Goal: Check status: Check status

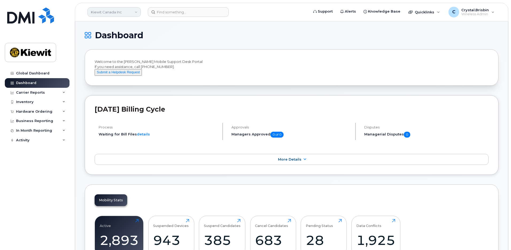
click at [104, 14] on link "Kiewit Canada Inc" at bounding box center [113, 12] width 53 height 10
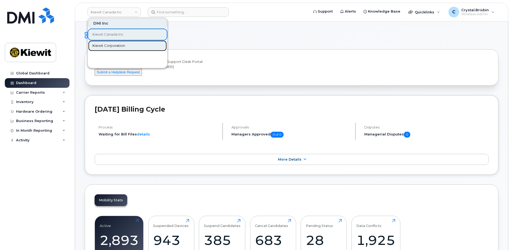
click at [107, 46] on span "Kiewit Corporation" at bounding box center [109, 45] width 33 height 5
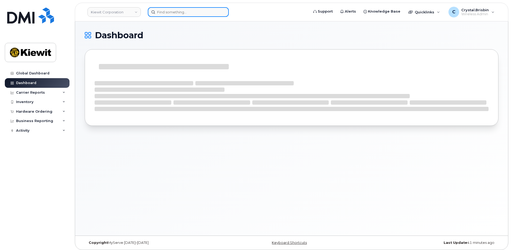
click at [184, 11] on input at bounding box center [188, 12] width 81 height 10
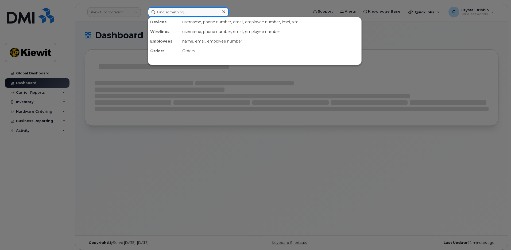
paste input "299605"
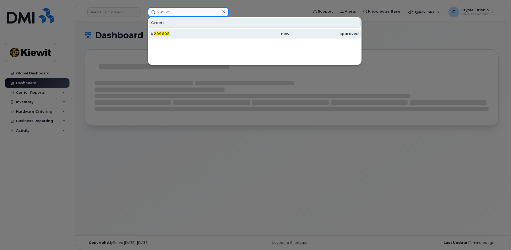
type input "299605"
click at [164, 34] on span "299605" at bounding box center [162, 33] width 16 height 5
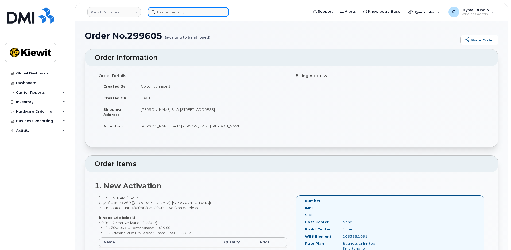
click at [178, 11] on input at bounding box center [188, 12] width 81 height 10
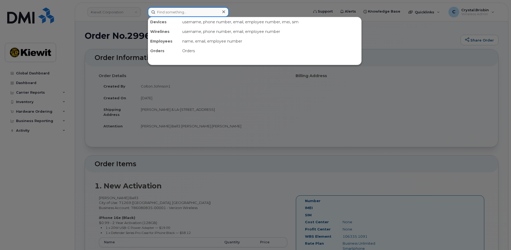
paste input "299699"
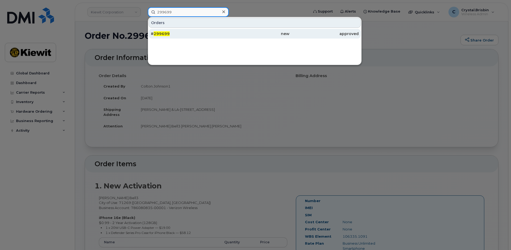
type input "299699"
click at [172, 32] on div "# 299699" at bounding box center [185, 33] width 69 height 5
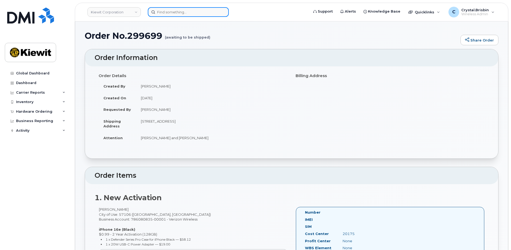
click at [176, 13] on input at bounding box center [188, 12] width 81 height 10
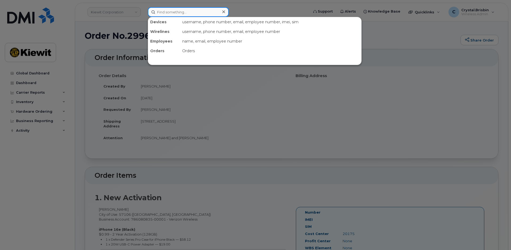
paste input "300199"
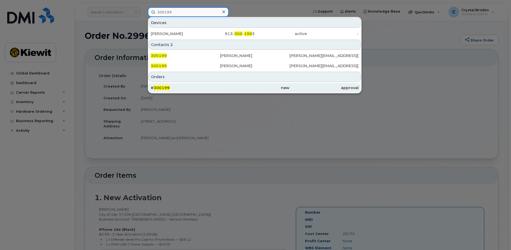
type input "300199"
click at [168, 88] on span "300199" at bounding box center [162, 87] width 16 height 5
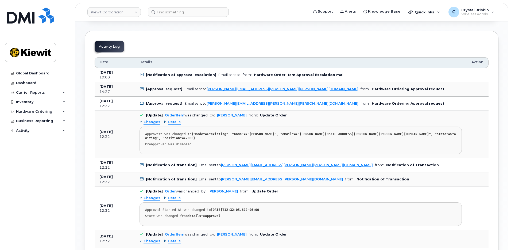
scroll to position [267, 0]
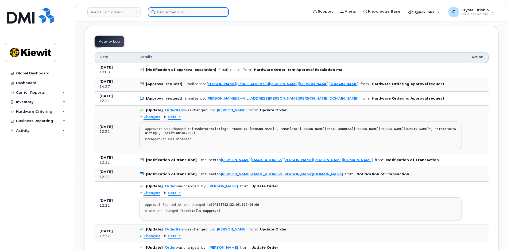
click at [177, 11] on input at bounding box center [188, 12] width 81 height 10
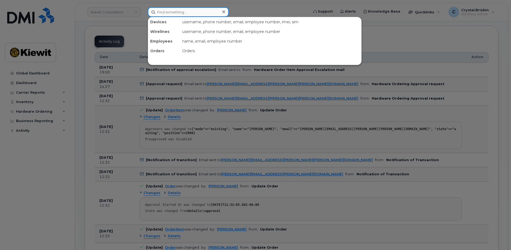
paste input "300201"
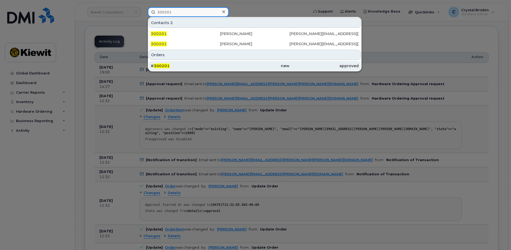
type input "300201"
click at [169, 65] on div "# 300201" at bounding box center [185, 65] width 69 height 5
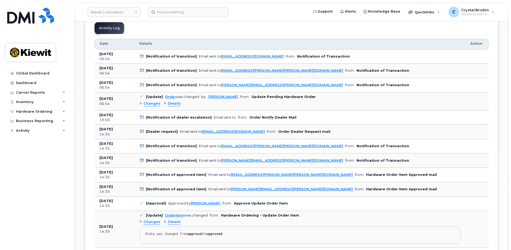
scroll to position [267, 0]
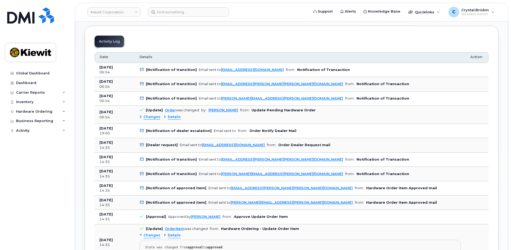
drag, startPoint x: 141, startPoint y: 117, endPoint x: 132, endPoint y: 120, distance: 9.6
click at [141, 117] on div "Changes" at bounding box center [150, 116] width 21 height 5
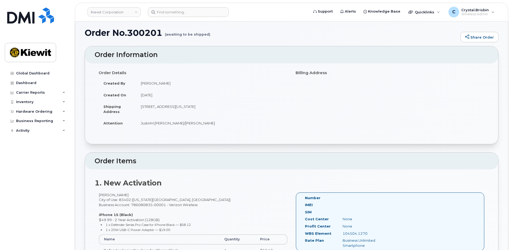
scroll to position [0, 0]
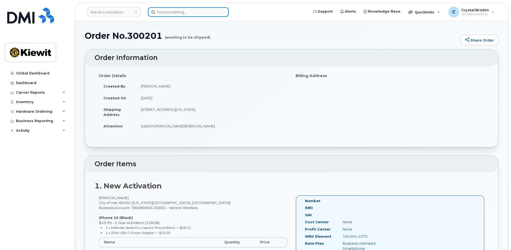
click at [202, 13] on input at bounding box center [188, 12] width 81 height 10
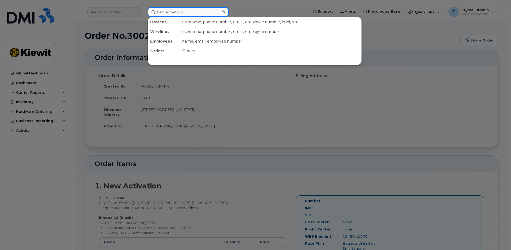
paste input "300204"
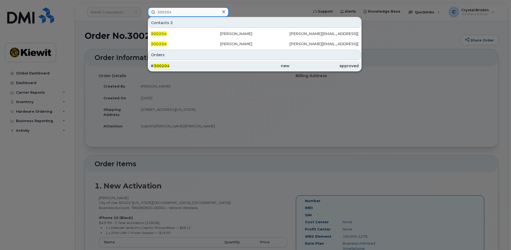
type input "300204"
click at [179, 64] on div "# 300204" at bounding box center [185, 65] width 69 height 5
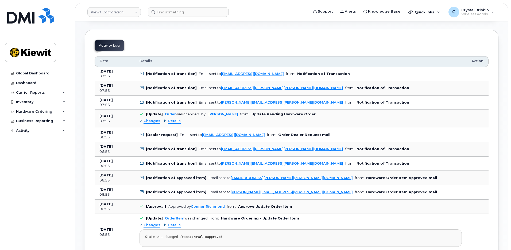
scroll to position [214, 0]
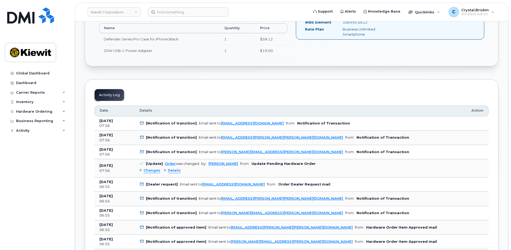
drag, startPoint x: 139, startPoint y: 170, endPoint x: 136, endPoint y: 171, distance: 3.7
click at [139, 170] on td "[Update] Order was changed by: [PERSON_NAME] from: Update Pending Hardware Orde…" at bounding box center [301, 168] width 332 height 18
click at [140, 172] on div "Changes" at bounding box center [150, 170] width 21 height 5
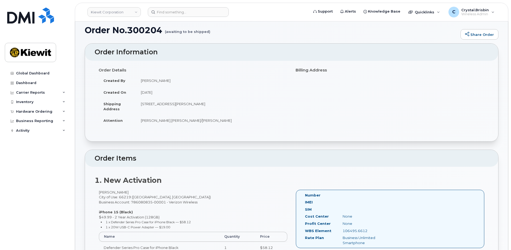
scroll to position [0, 0]
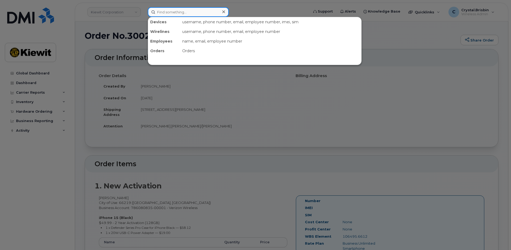
click at [180, 13] on input at bounding box center [188, 12] width 81 height 10
paste input "300207"
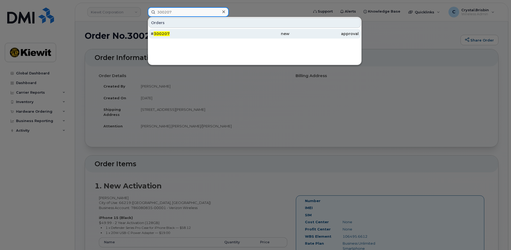
type input "300207"
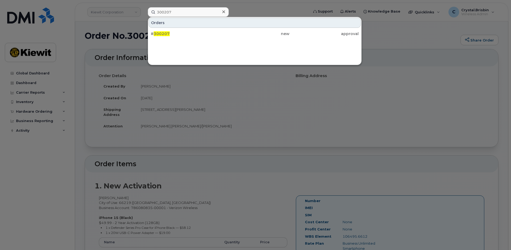
drag, startPoint x: 168, startPoint y: 35, endPoint x: 191, endPoint y: 58, distance: 32.5
click at [168, 35] on span "300207" at bounding box center [162, 33] width 16 height 5
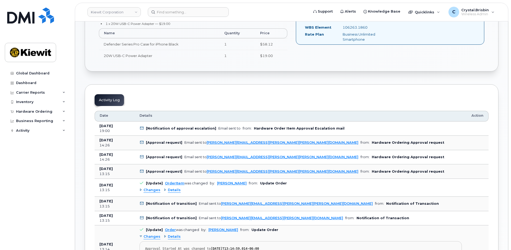
scroll to position [241, 0]
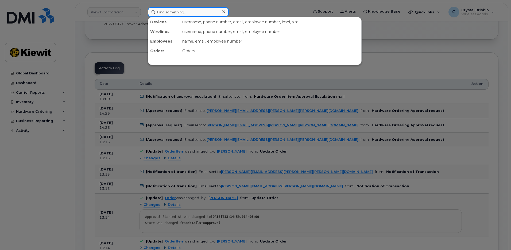
click at [189, 13] on input at bounding box center [188, 12] width 81 height 10
paste input "300209"
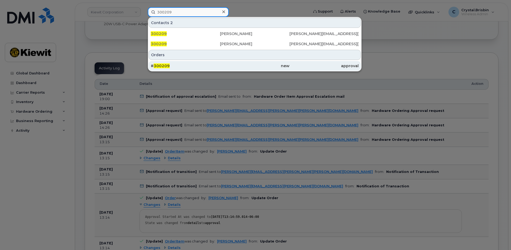
type input "300209"
click at [163, 65] on span "300209" at bounding box center [162, 65] width 16 height 5
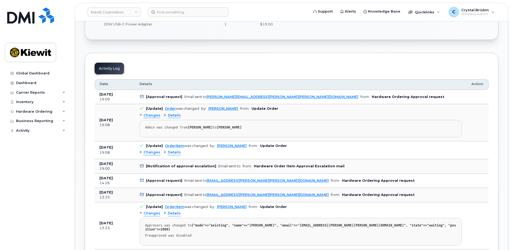
scroll to position [241, 0]
click at [175, 13] on input at bounding box center [188, 12] width 81 height 10
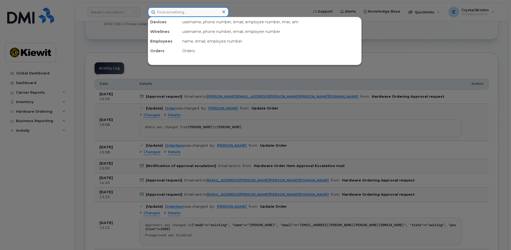
paste input "300210"
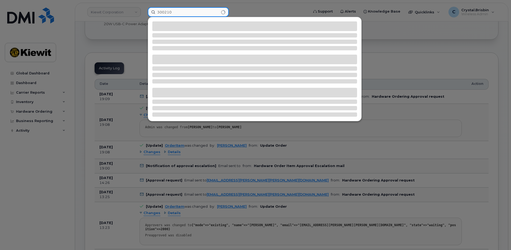
type input "300210"
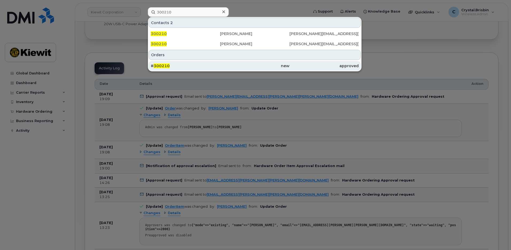
click at [165, 66] on span "300210" at bounding box center [162, 65] width 16 height 5
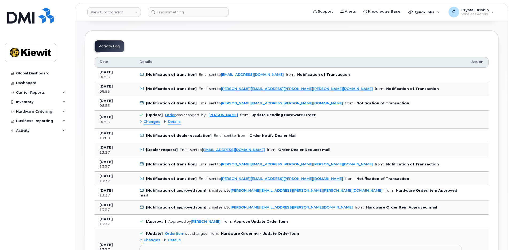
scroll to position [241, 0]
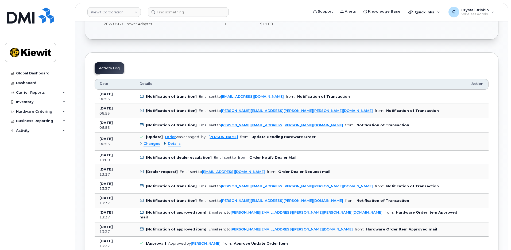
click at [141, 144] on div "Changes" at bounding box center [150, 143] width 21 height 5
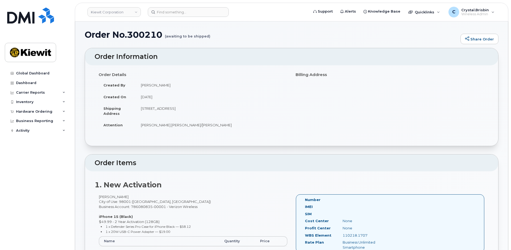
scroll to position [0, 0]
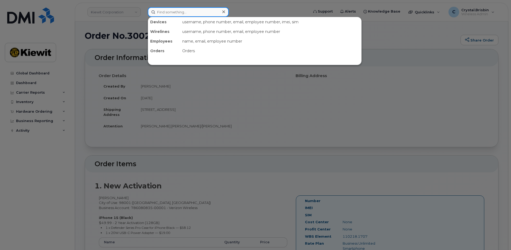
click at [179, 14] on input at bounding box center [188, 12] width 81 height 10
paste input "300212"
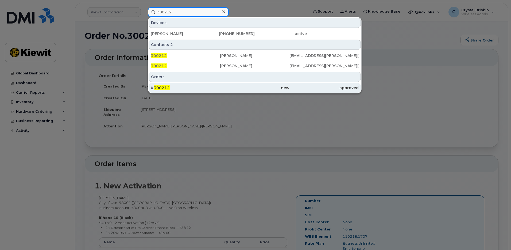
type input "300212"
click at [160, 87] on span "300212" at bounding box center [162, 87] width 16 height 5
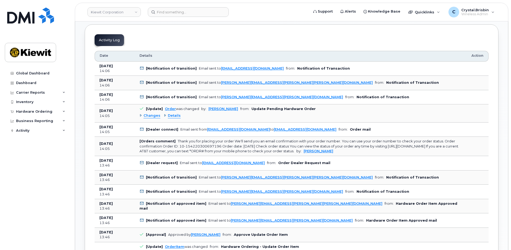
scroll to position [267, 0]
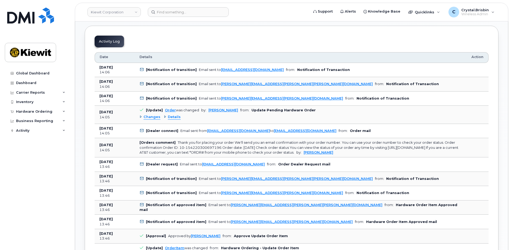
click at [141, 116] on div "Changes" at bounding box center [150, 116] width 21 height 5
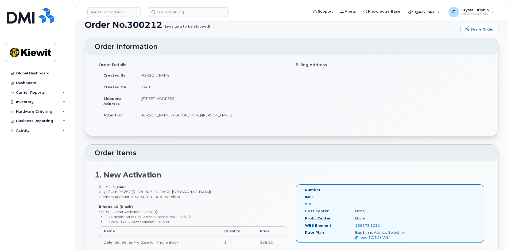
scroll to position [0, 0]
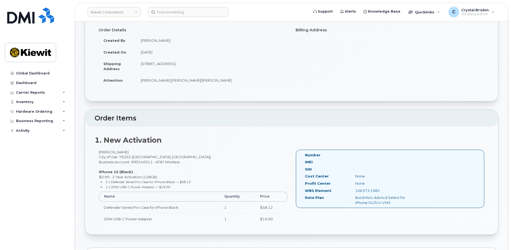
scroll to position [27, 0]
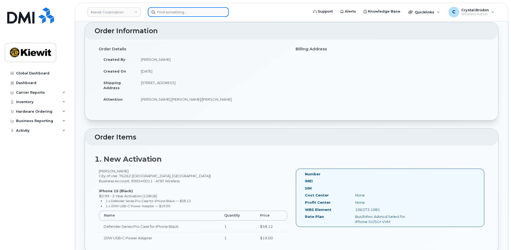
click at [172, 11] on input at bounding box center [188, 12] width 81 height 10
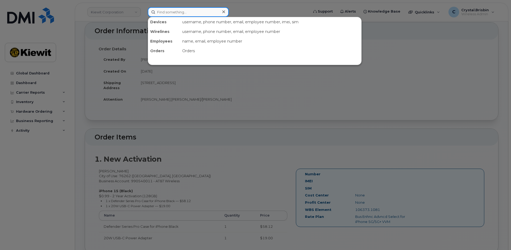
paste input "299645"
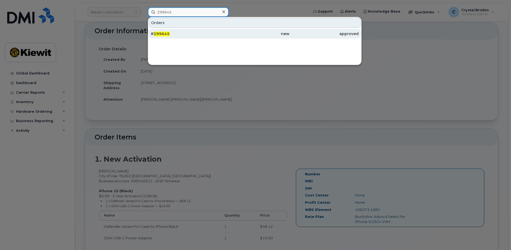
type input "299645"
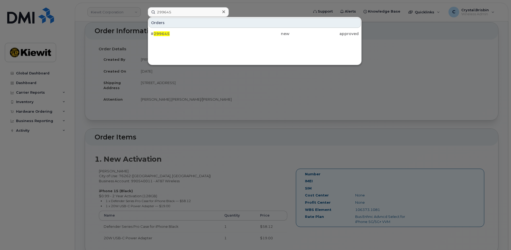
drag, startPoint x: 161, startPoint y: 36, endPoint x: 160, endPoint y: 43, distance: 6.8
click at [161, 36] on span "299645" at bounding box center [162, 33] width 16 height 5
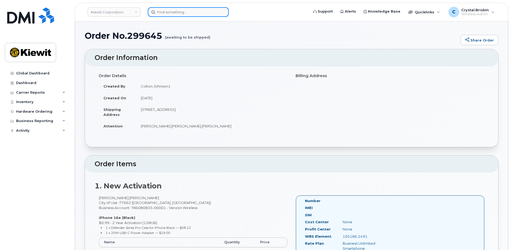
click at [177, 12] on input at bounding box center [188, 12] width 81 height 10
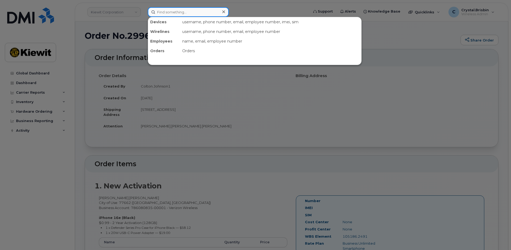
paste input "300018"
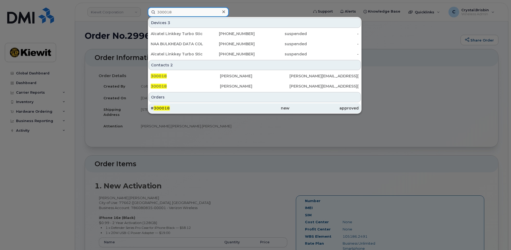
type input "300018"
click at [183, 108] on div "# 300018" at bounding box center [185, 107] width 69 height 5
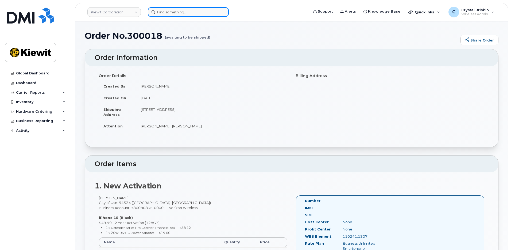
click at [173, 11] on input at bounding box center [188, 12] width 81 height 10
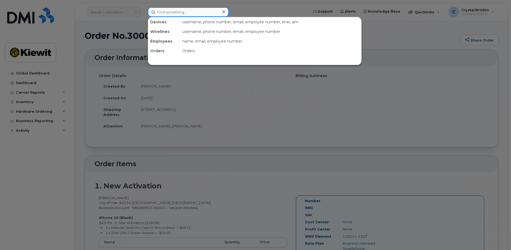
paste input "300022"
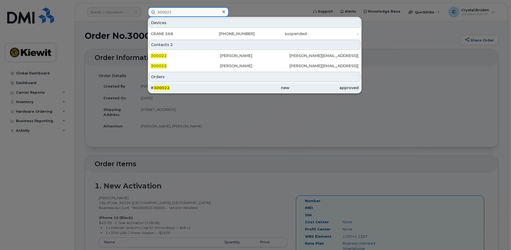
type input "300022"
click at [166, 87] on span "300022" at bounding box center [162, 87] width 16 height 5
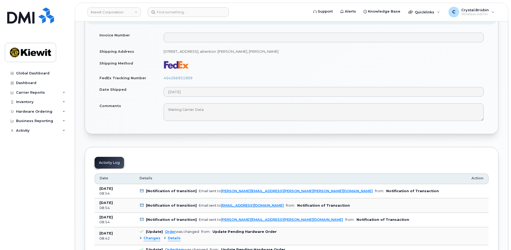
scroll to position [214, 0]
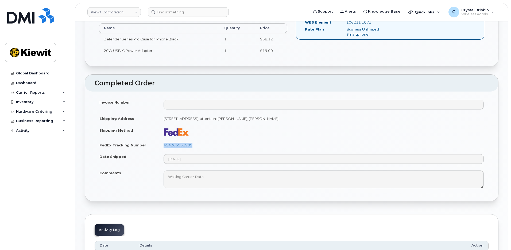
drag, startPoint x: 200, startPoint y: 145, endPoint x: 148, endPoint y: 143, distance: 52.7
click at [148, 143] on tr "FedEx Tracking Number 454266931909" at bounding box center [292, 145] width 394 height 12
copy tr "454266931909"
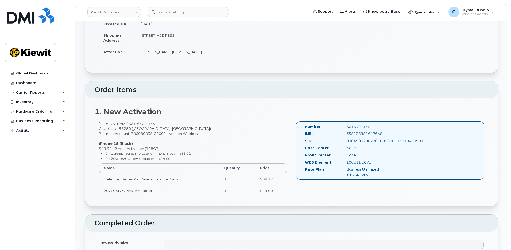
scroll to position [0, 0]
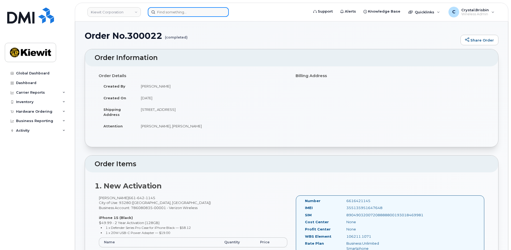
click at [186, 14] on input at bounding box center [188, 12] width 81 height 10
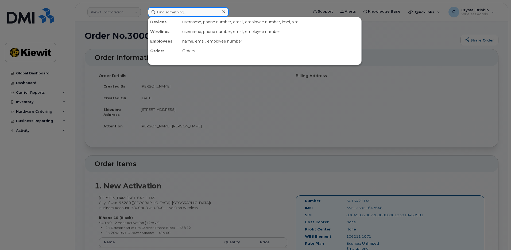
paste input "300014"
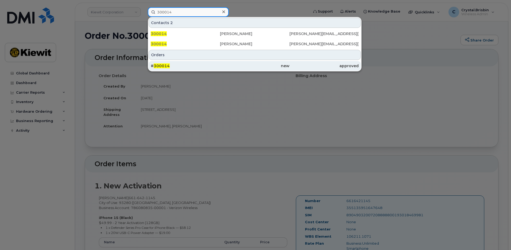
type input "300014"
click at [168, 67] on span "300014" at bounding box center [162, 65] width 16 height 5
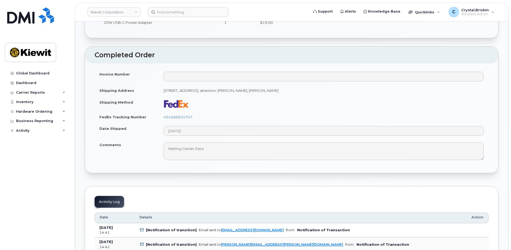
scroll to position [241, 0]
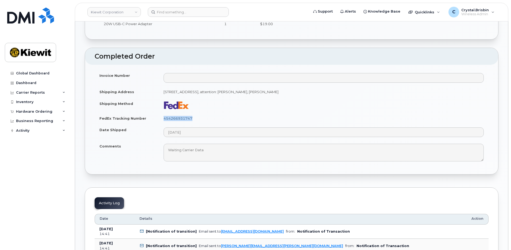
drag, startPoint x: 194, startPoint y: 119, endPoint x: 164, endPoint y: 119, distance: 29.4
click at [164, 119] on td "454266931747" at bounding box center [324, 118] width 330 height 12
copy link "454266931747"
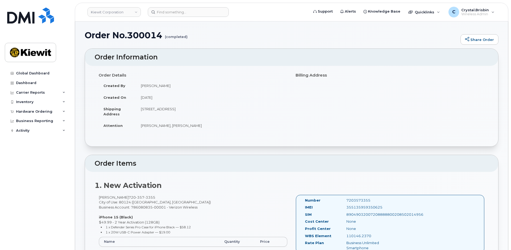
scroll to position [0, 0]
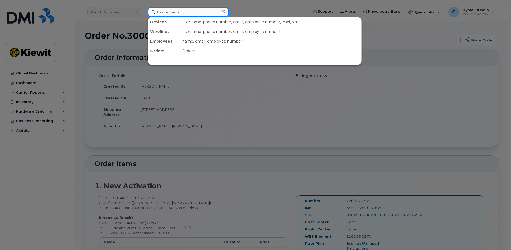
click at [174, 13] on input at bounding box center [188, 12] width 81 height 10
paste input "300025"
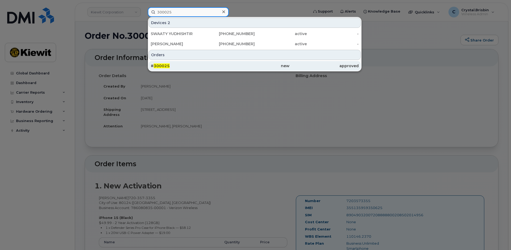
type input "300025"
click at [164, 66] on span "300025" at bounding box center [162, 65] width 16 height 5
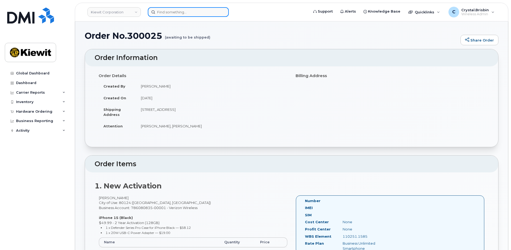
click at [178, 10] on input at bounding box center [188, 12] width 81 height 10
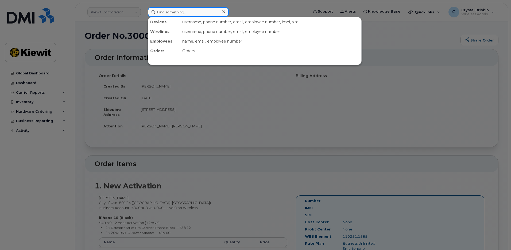
paste input "300026"
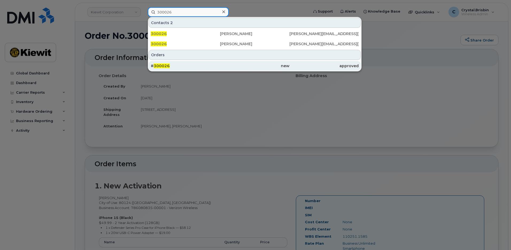
type input "300026"
click at [161, 67] on span "300026" at bounding box center [162, 65] width 16 height 5
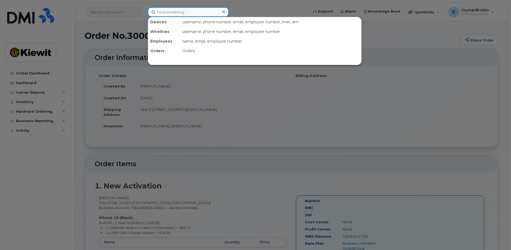
click at [173, 13] on input at bounding box center [188, 12] width 81 height 10
paste input "300037"
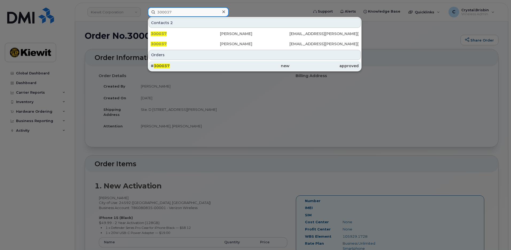
type input "300037"
click at [165, 67] on span "300037" at bounding box center [162, 65] width 16 height 5
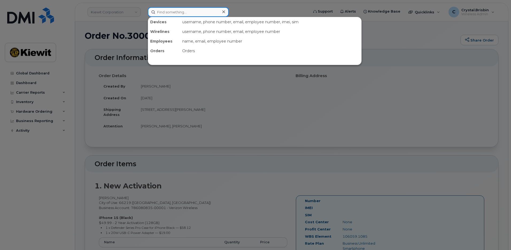
click at [156, 13] on input at bounding box center [188, 12] width 81 height 10
paste input "299906"
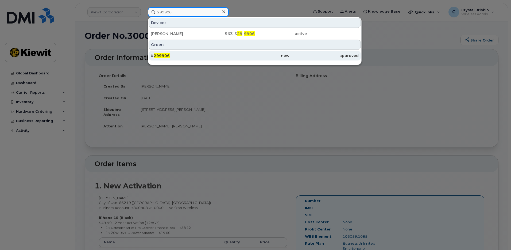
type input "299906"
click at [164, 57] on span "299906" at bounding box center [162, 55] width 16 height 5
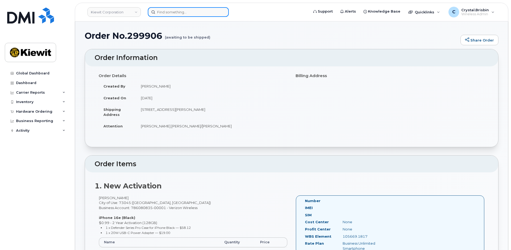
click at [184, 13] on input at bounding box center [188, 12] width 81 height 10
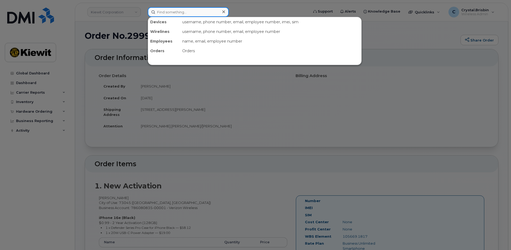
paste input "299625"
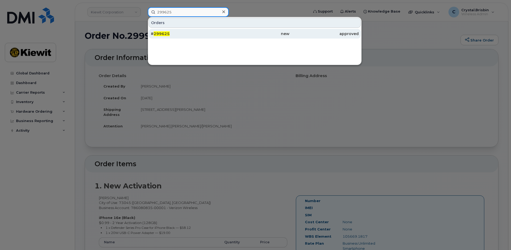
type input "299625"
click at [158, 34] on span "299625" at bounding box center [162, 33] width 16 height 5
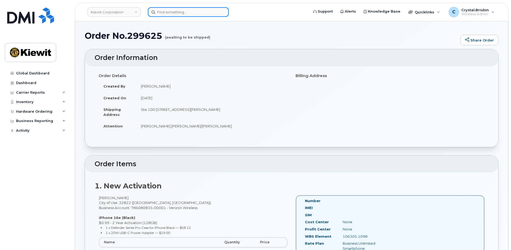
click at [173, 13] on input at bounding box center [188, 12] width 81 height 10
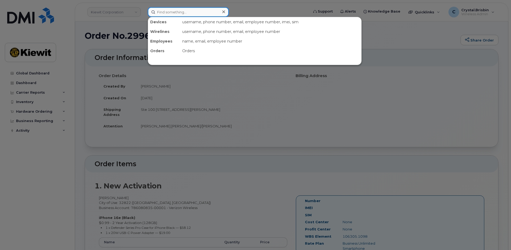
paste input "299367"
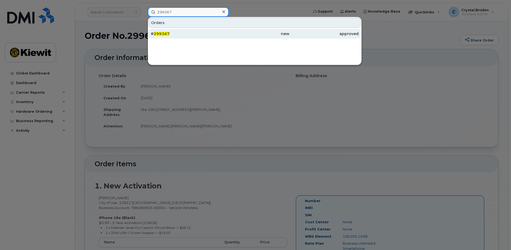
type input "299367"
click at [166, 35] on span "299367" at bounding box center [162, 33] width 16 height 5
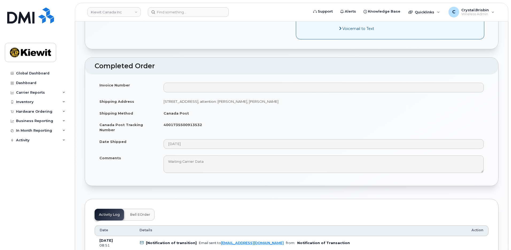
scroll to position [294, 0]
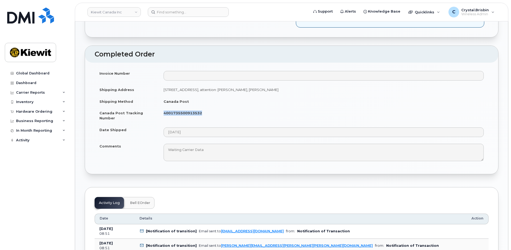
drag, startPoint x: 209, startPoint y: 109, endPoint x: 162, endPoint y: 108, distance: 47.1
click at [162, 108] on td "4001735500913532" at bounding box center [324, 115] width 330 height 17
copy strong "4001735500913532"
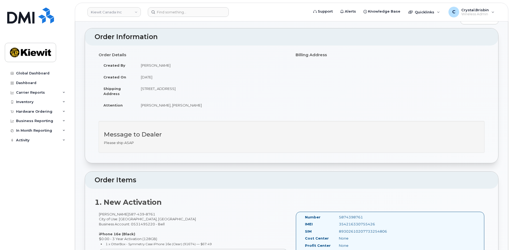
scroll to position [0, 0]
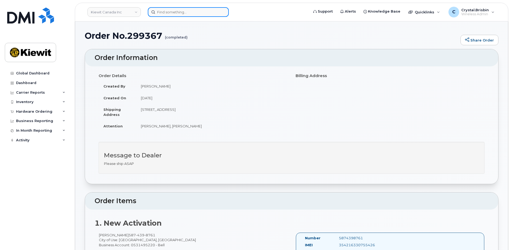
click at [168, 16] on input at bounding box center [188, 12] width 81 height 10
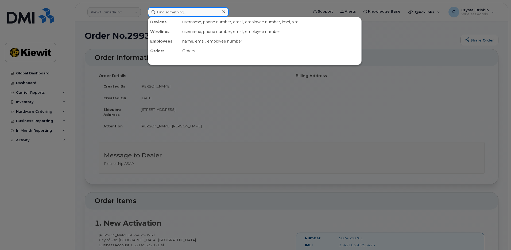
paste input "299906"
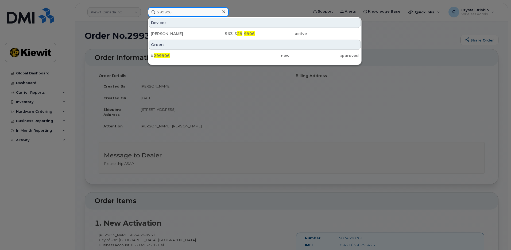
type input "299906"
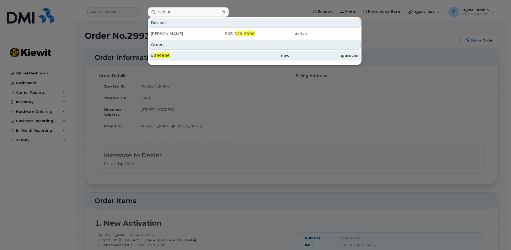
click at [161, 58] on span "299906" at bounding box center [162, 55] width 16 height 5
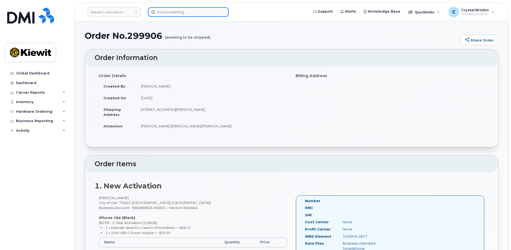
click at [181, 13] on input at bounding box center [188, 12] width 81 height 10
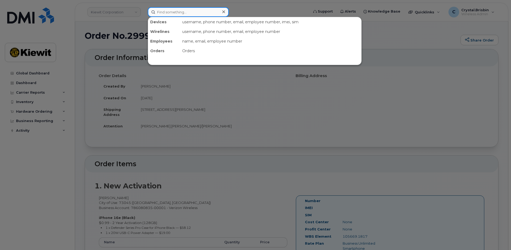
paste input "299625"
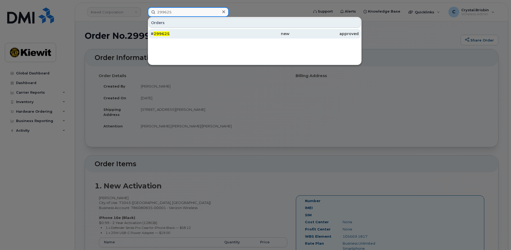
type input "299625"
click at [166, 34] on span "299625" at bounding box center [162, 33] width 16 height 5
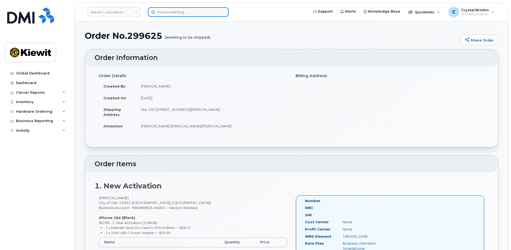
click at [180, 10] on input at bounding box center [188, 12] width 81 height 10
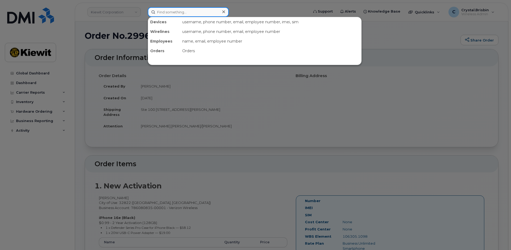
paste input "299949"
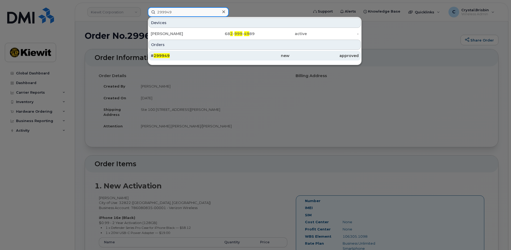
type input "299949"
click at [165, 57] on span "299949" at bounding box center [162, 55] width 16 height 5
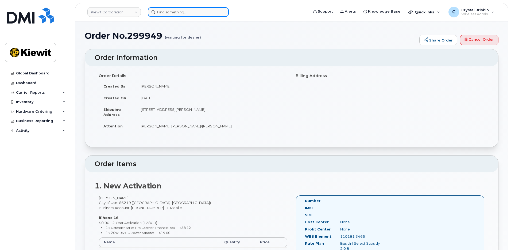
click at [170, 12] on input at bounding box center [188, 12] width 81 height 10
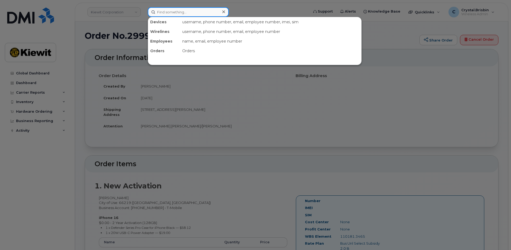
paste input "299538"
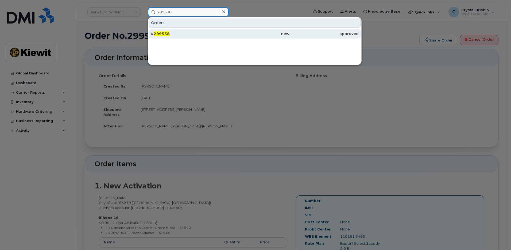
type input "299538"
click at [166, 34] on span "299538" at bounding box center [162, 33] width 16 height 5
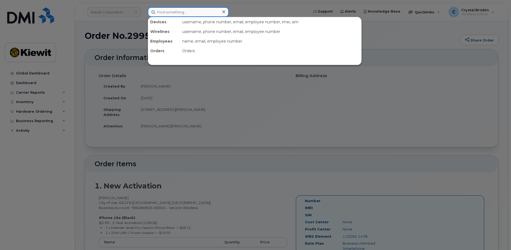
click at [193, 13] on input at bounding box center [188, 12] width 81 height 10
paste input "299830"
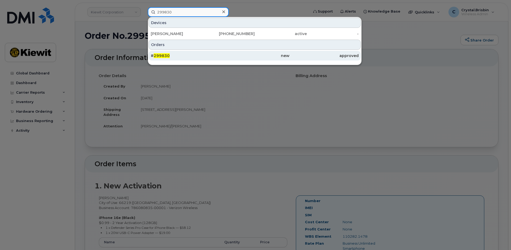
type input "299830"
click at [161, 56] on span "299830" at bounding box center [162, 55] width 16 height 5
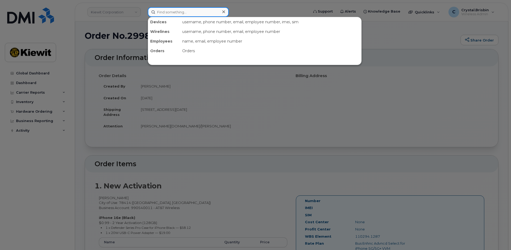
click at [172, 11] on input at bounding box center [188, 12] width 81 height 10
paste input "300221"
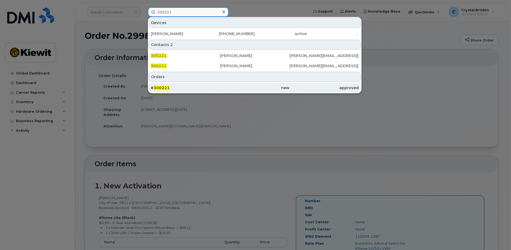
type input "300221"
click at [159, 89] on span "300221" at bounding box center [162, 87] width 16 height 5
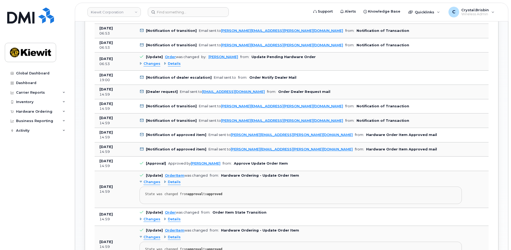
scroll to position [321, 0]
click at [141, 63] on div "Changes" at bounding box center [150, 63] width 21 height 5
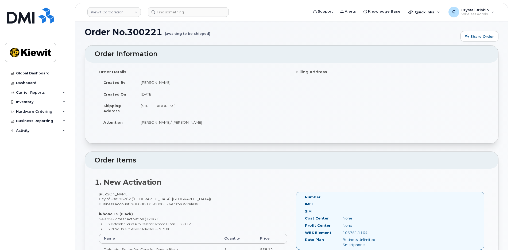
scroll to position [0, 0]
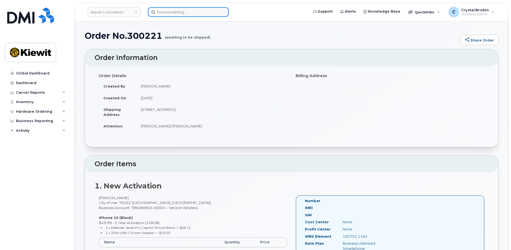
click at [182, 10] on input at bounding box center [188, 12] width 81 height 10
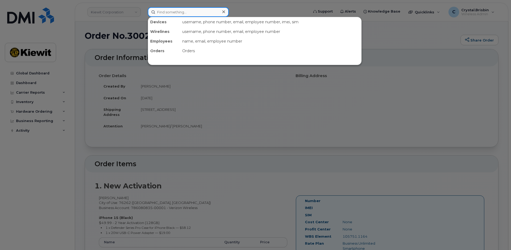
paste input "300015"
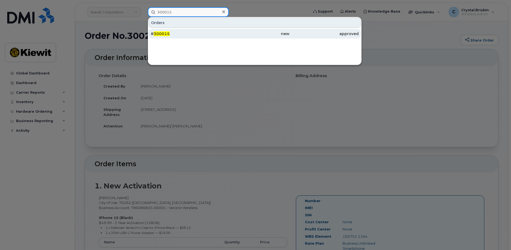
type input "300015"
click at [168, 34] on span "300015" at bounding box center [162, 33] width 16 height 5
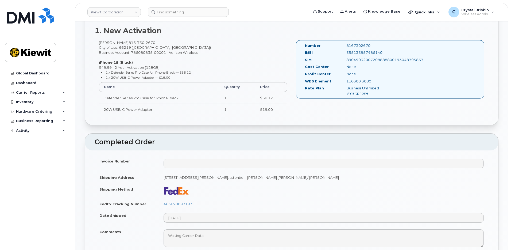
scroll to position [241, 0]
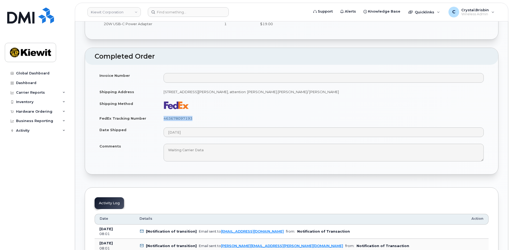
drag, startPoint x: 200, startPoint y: 119, endPoint x: 164, endPoint y: 119, distance: 35.8
click at [164, 119] on td "463678097193" at bounding box center [324, 118] width 330 height 12
copy link "463678097193"
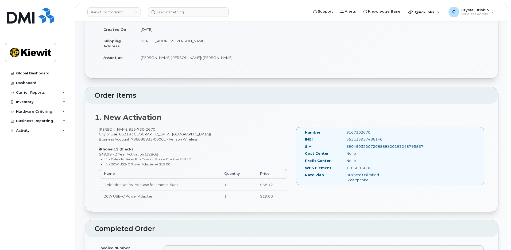
scroll to position [0, 0]
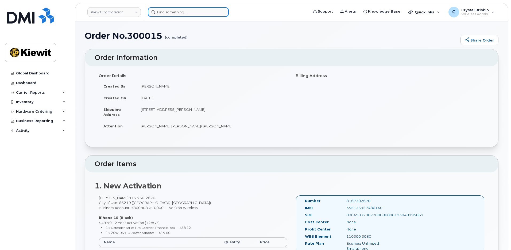
click at [173, 12] on input at bounding box center [188, 12] width 81 height 10
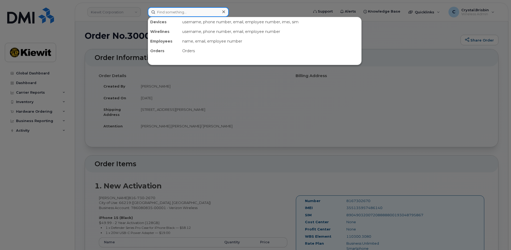
paste input "300115"
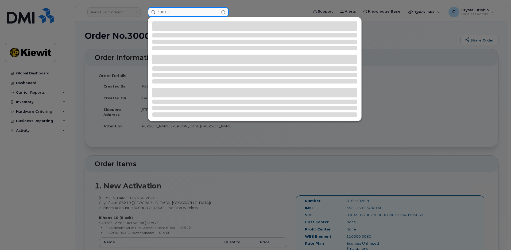
type input "300115"
click at [130, 11] on div at bounding box center [255, 125] width 511 height 250
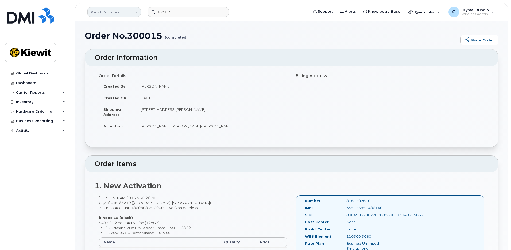
click at [133, 12] on link "Kiewit Corporation" at bounding box center [113, 12] width 53 height 10
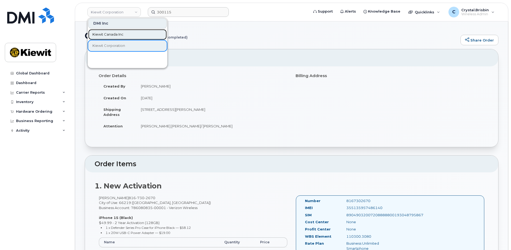
click at [101, 35] on span "Kiewit Canada Inc" at bounding box center [108, 34] width 31 height 5
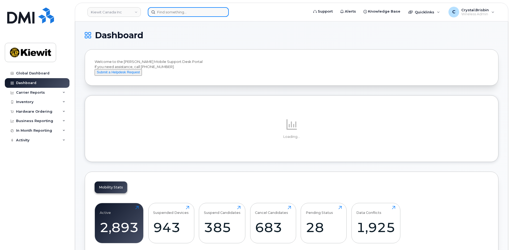
click at [175, 14] on input at bounding box center [188, 12] width 81 height 10
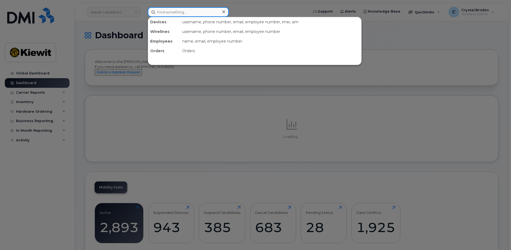
paste input "300115"
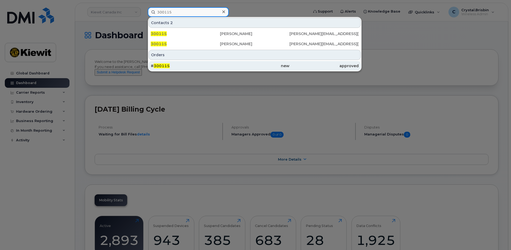
type input "300115"
click at [159, 67] on span "300115" at bounding box center [162, 65] width 16 height 5
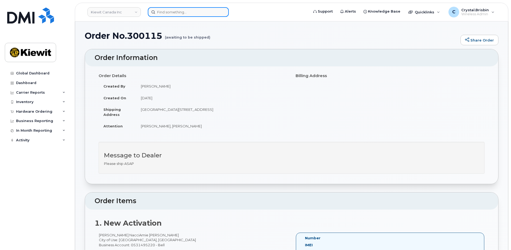
click at [178, 15] on input at bounding box center [188, 12] width 81 height 10
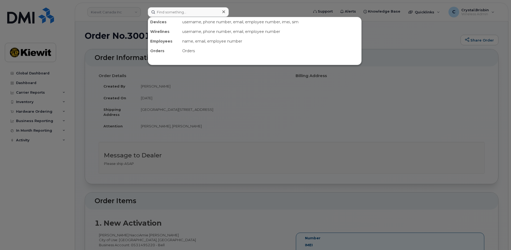
click at [119, 11] on div at bounding box center [255, 125] width 511 height 250
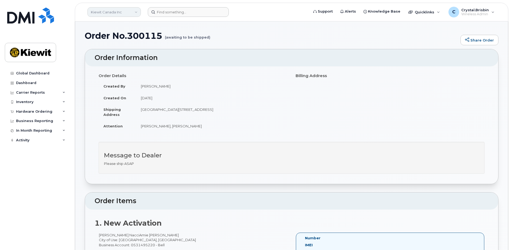
click at [116, 12] on link "Kiewit Canada Inc" at bounding box center [113, 12] width 53 height 10
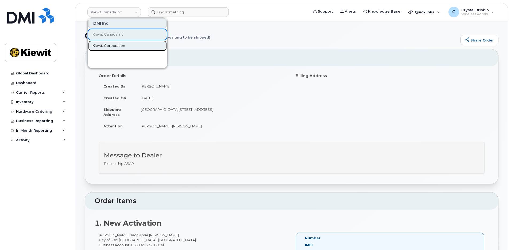
click at [105, 43] on span "Kiewit Corporation" at bounding box center [109, 45] width 33 height 5
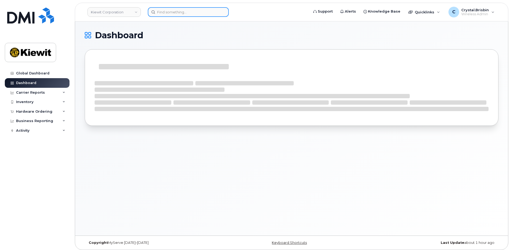
click at [168, 13] on input at bounding box center [188, 12] width 81 height 10
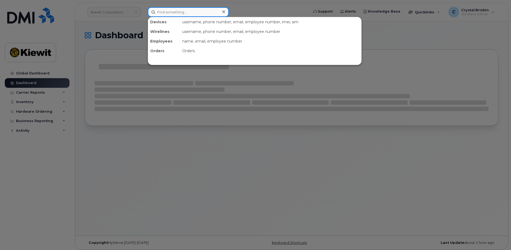
paste input "300224"
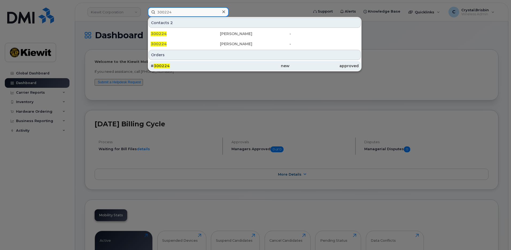
type input "300224"
click at [171, 65] on div "# 300224" at bounding box center [185, 65] width 69 height 5
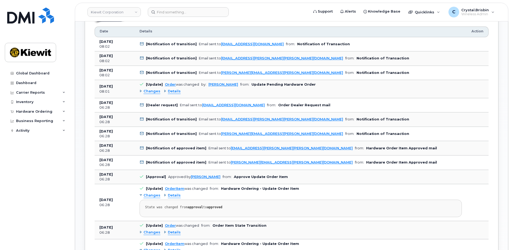
scroll to position [267, 0]
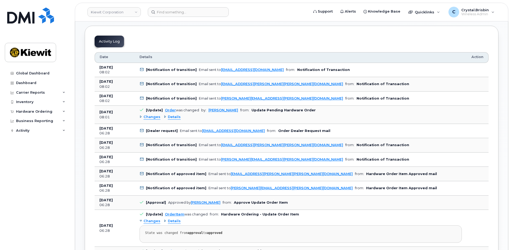
click at [141, 116] on div "Changes" at bounding box center [150, 116] width 21 height 5
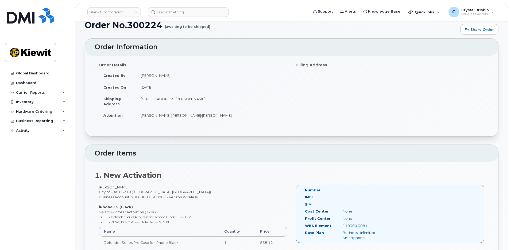
scroll to position [0, 0]
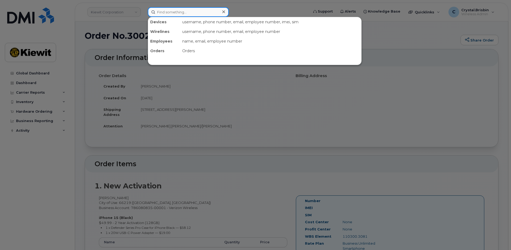
click at [176, 15] on input at bounding box center [188, 12] width 81 height 10
paste input "300116"
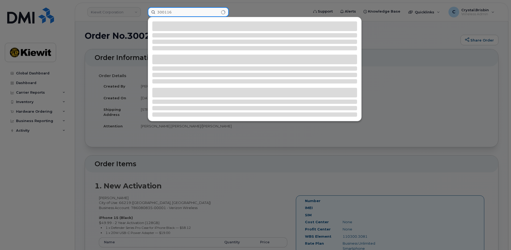
type input "300116"
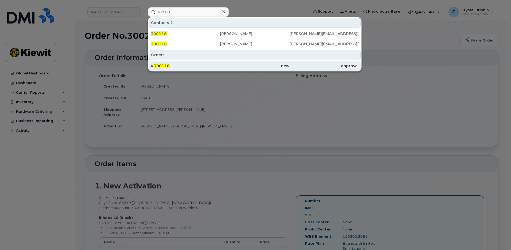
click at [166, 66] on span "300116" at bounding box center [162, 65] width 16 height 5
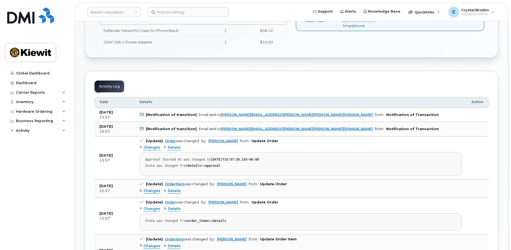
scroll to position [241, 0]
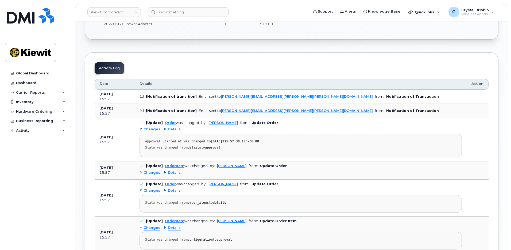
click at [83, 52] on div "Order No.300116 (Waiting On Approval) Share Order Cancel Order × Share This Ord…" at bounding box center [291, 140] width 433 height 718
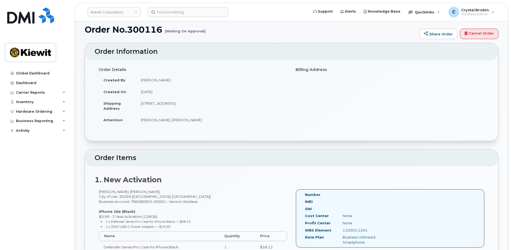
scroll to position [0, 0]
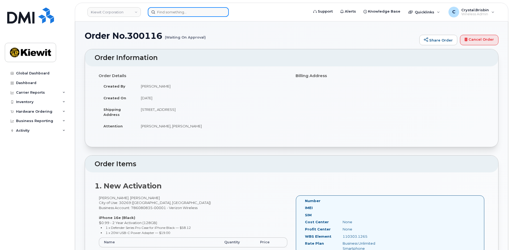
click at [177, 12] on input at bounding box center [188, 12] width 81 height 10
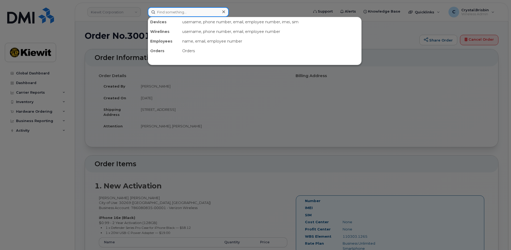
paste input "300225"
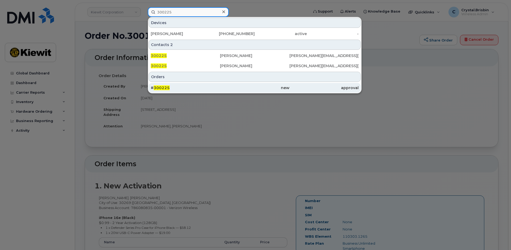
type input "300225"
click at [163, 89] on span "300225" at bounding box center [162, 87] width 16 height 5
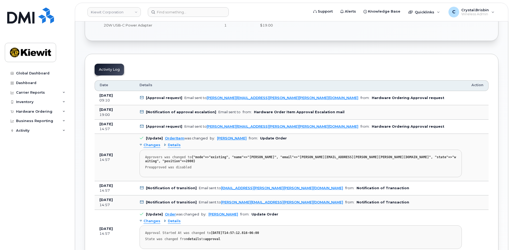
scroll to position [241, 0]
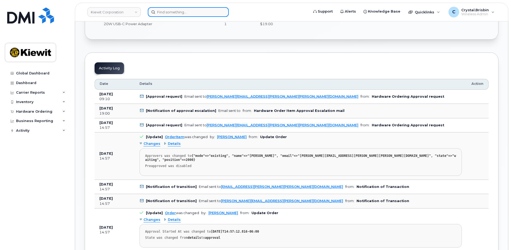
click at [172, 11] on input at bounding box center [188, 12] width 81 height 10
paste input "300207"
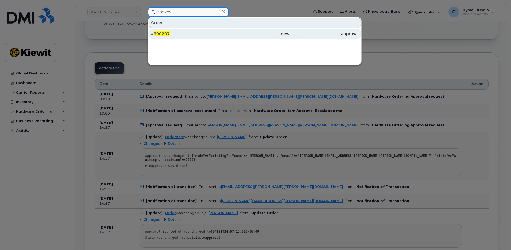
type input "300207"
click at [170, 33] on div "# 300207" at bounding box center [185, 33] width 69 height 5
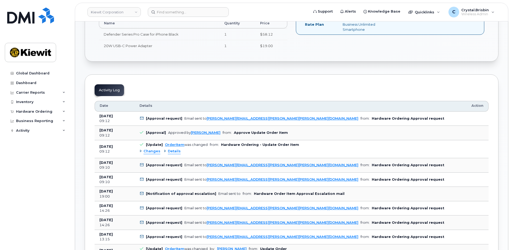
scroll to position [267, 0]
